Goal: Browse casually

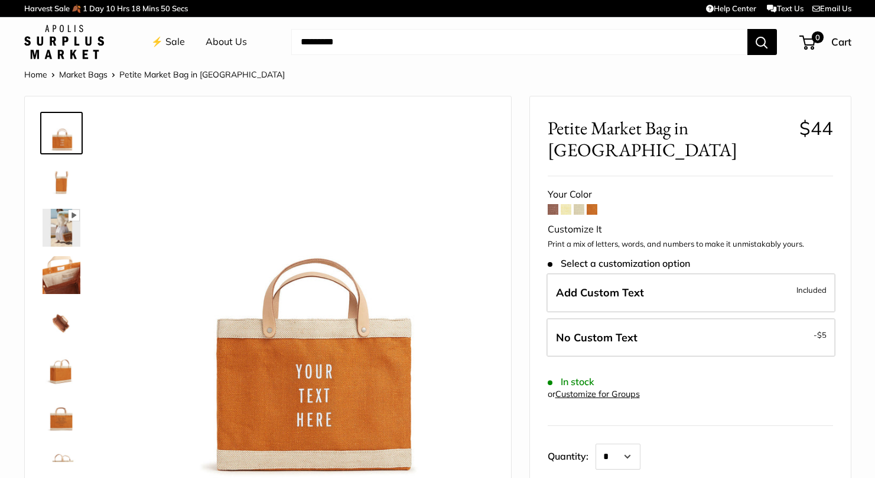
click at [581, 204] on span at bounding box center [579, 209] width 11 height 11
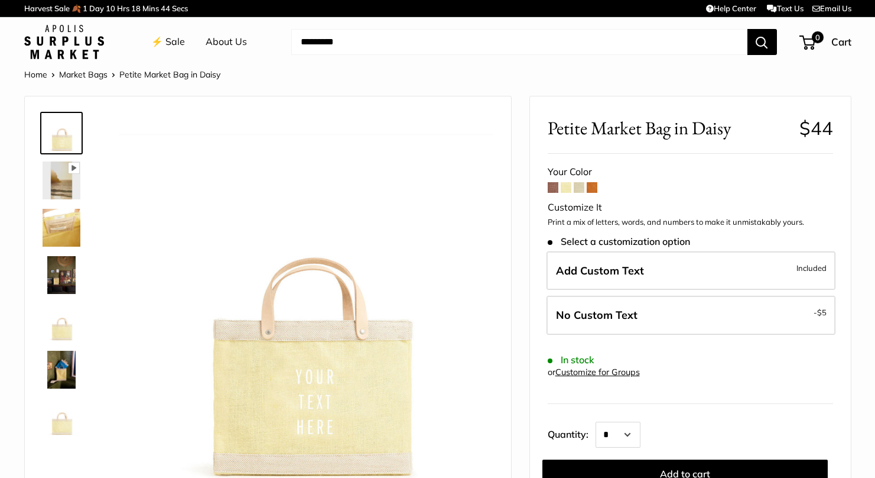
click at [550, 187] on span at bounding box center [553, 187] width 11 height 11
